Goal: Task Accomplishment & Management: Manage account settings

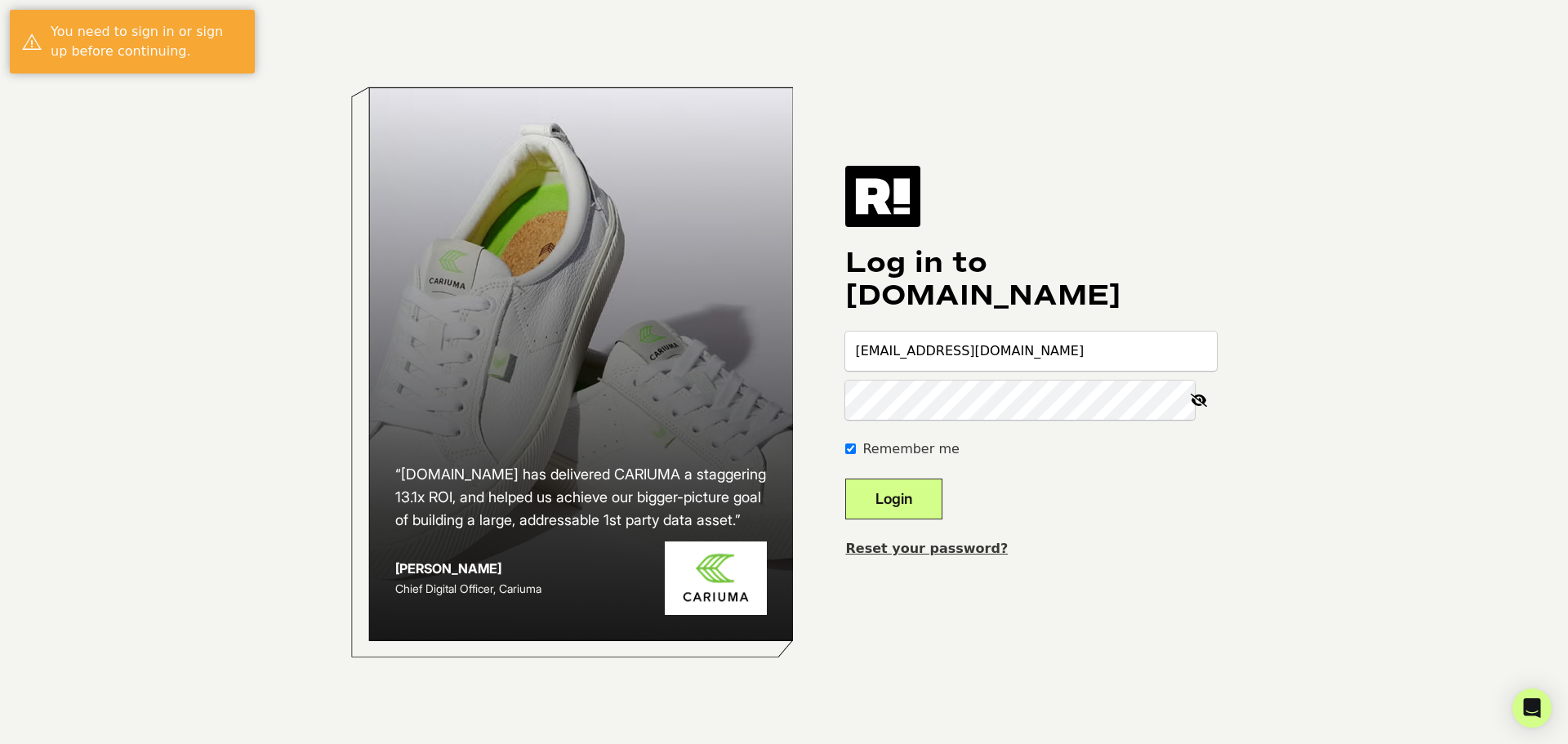
click at [916, 497] on button "Login" at bounding box center [894, 499] width 98 height 41
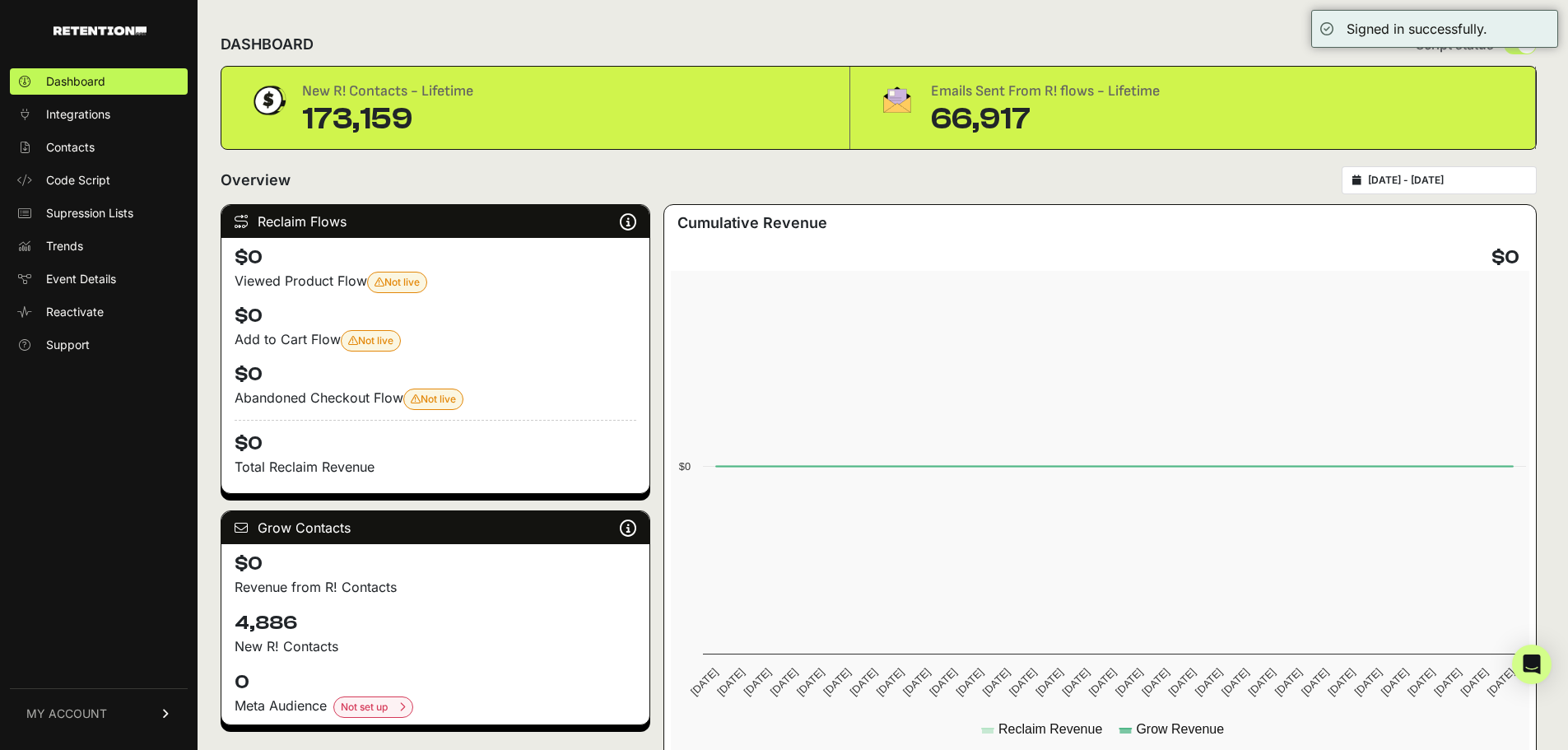
click at [92, 718] on span "MY ACCOUNT" at bounding box center [67, 714] width 81 height 17
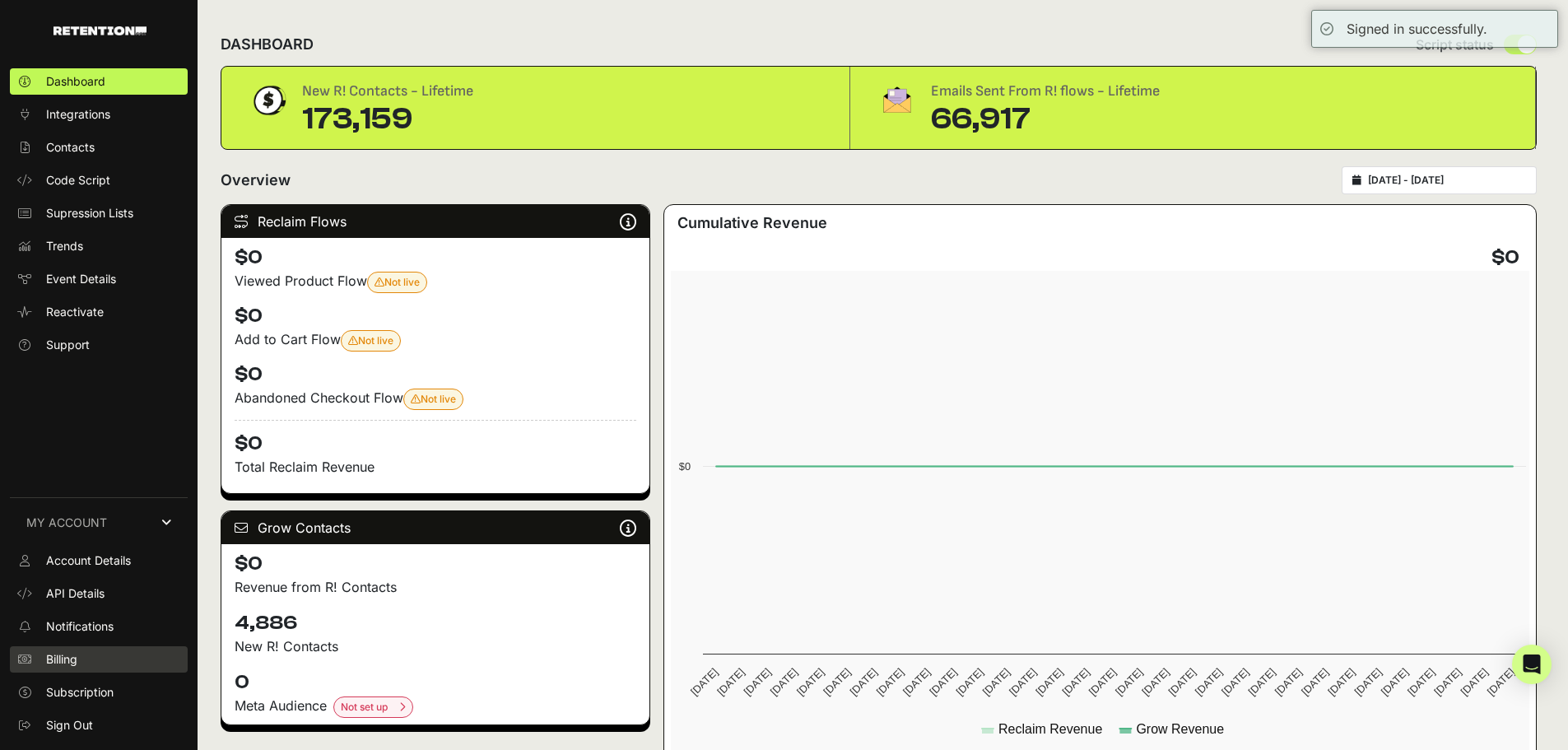
click at [87, 672] on link "Billing" at bounding box center [98, 659] width 178 height 27
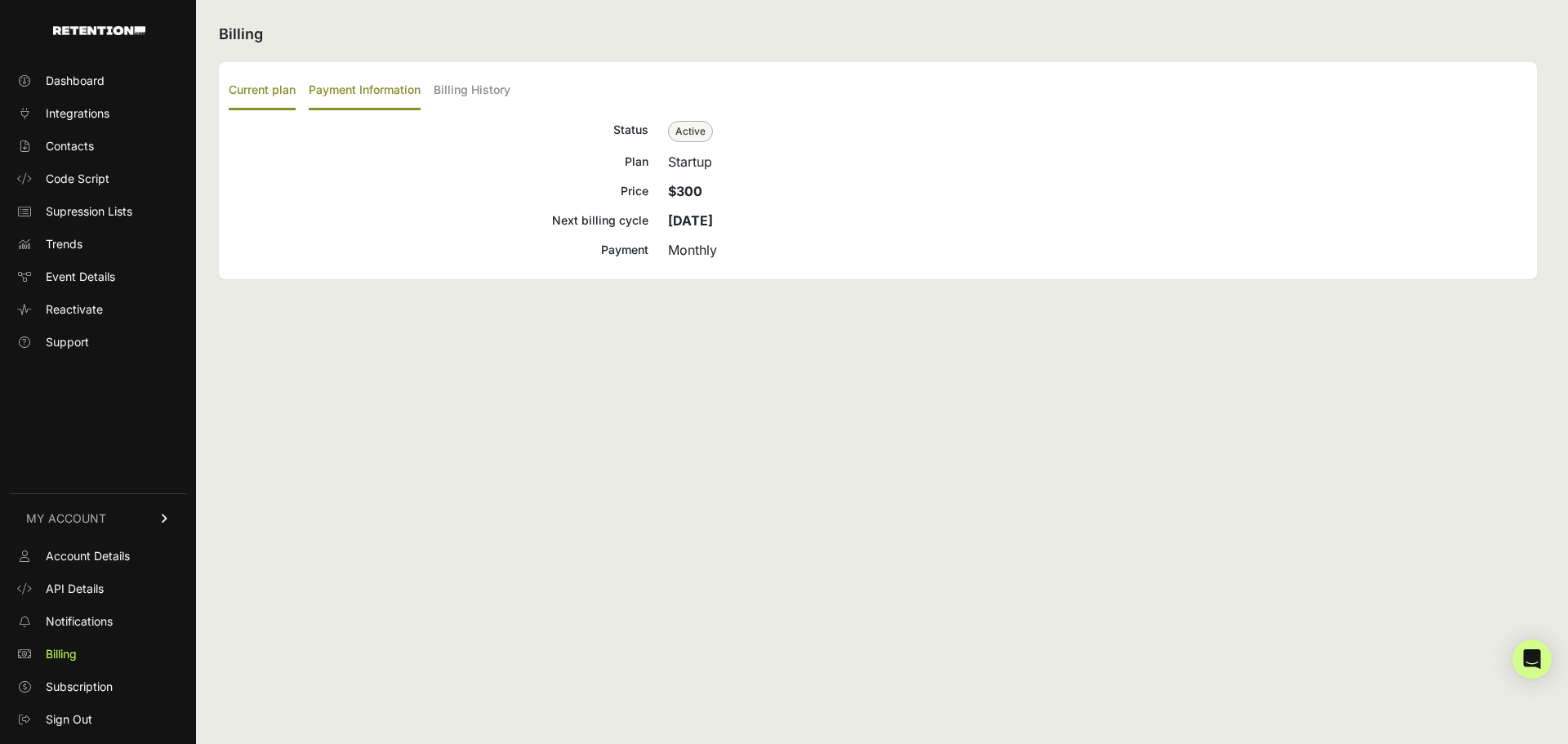
click at [345, 95] on label "Payment Information" at bounding box center [364, 91] width 112 height 38
click at [0, 0] on input "Payment Information" at bounding box center [0, 0] width 0 height 0
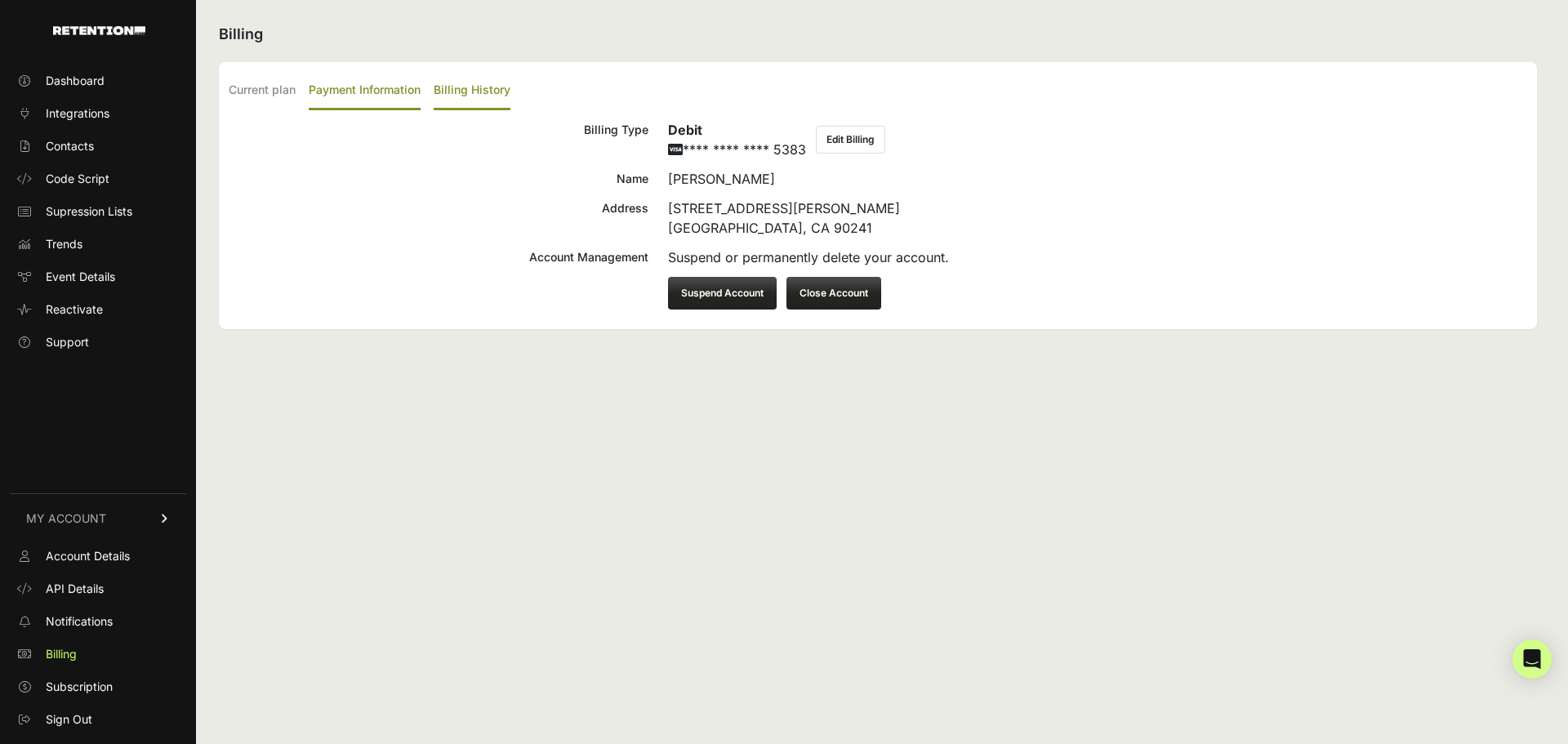
click at [505, 92] on label "Billing History" at bounding box center [472, 91] width 77 height 38
click at [0, 0] on input "Billing History" at bounding box center [0, 0] width 0 height 0
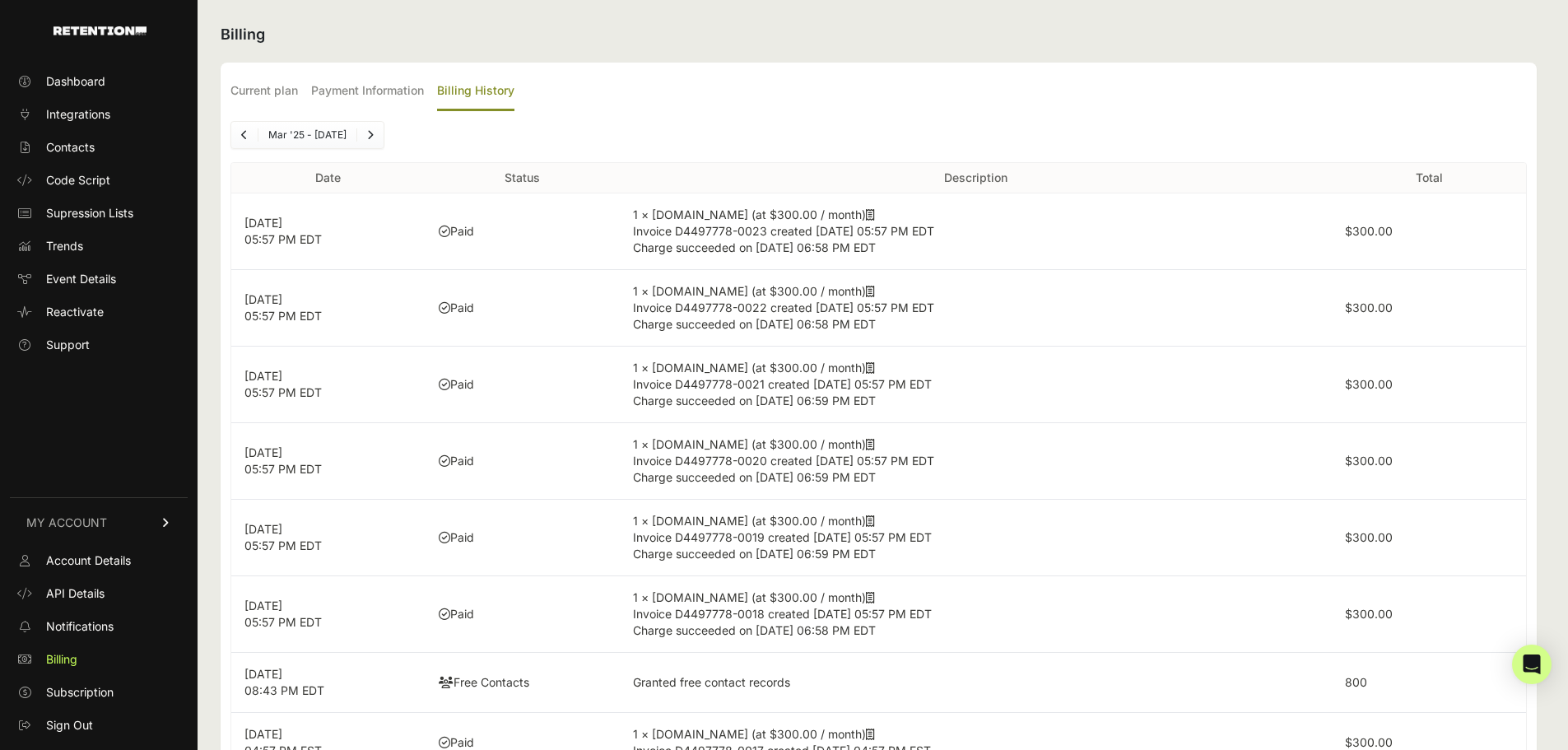
click at [866, 216] on icon at bounding box center [870, 215] width 9 height 12
